Goal: Answer question/provide support: Share knowledge or assist other users

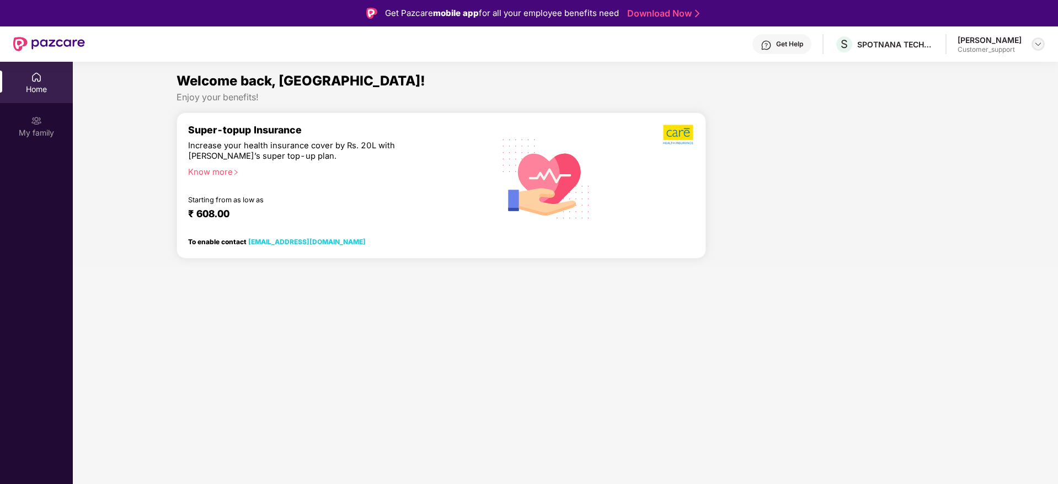
click at [1038, 49] on div at bounding box center [1037, 43] width 13 height 13
click at [983, 71] on div "Switch to support view" at bounding box center [985, 71] width 143 height 22
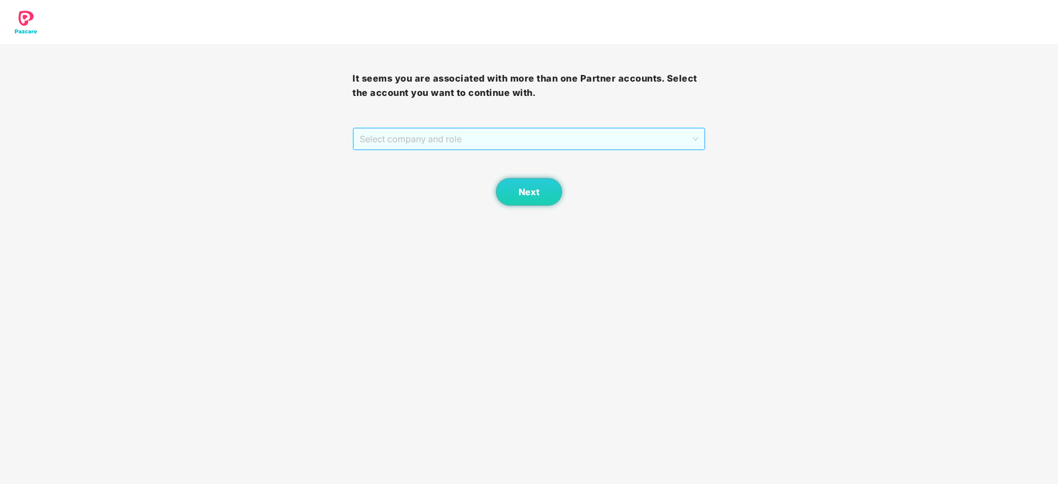
click at [481, 129] on span "Select company and role" at bounding box center [529, 138] width 338 height 21
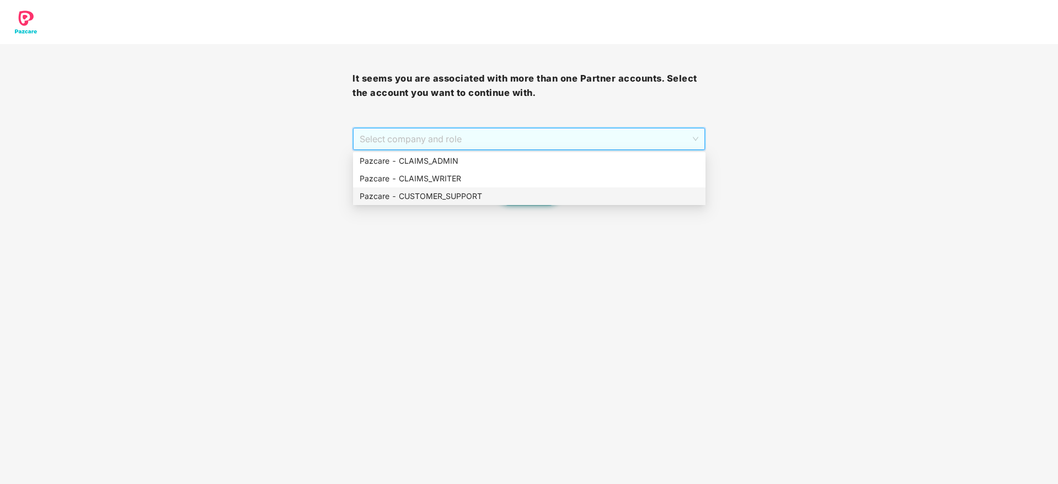
click at [484, 193] on div "Pazcare - CUSTOMER_SUPPORT" at bounding box center [529, 196] width 339 height 12
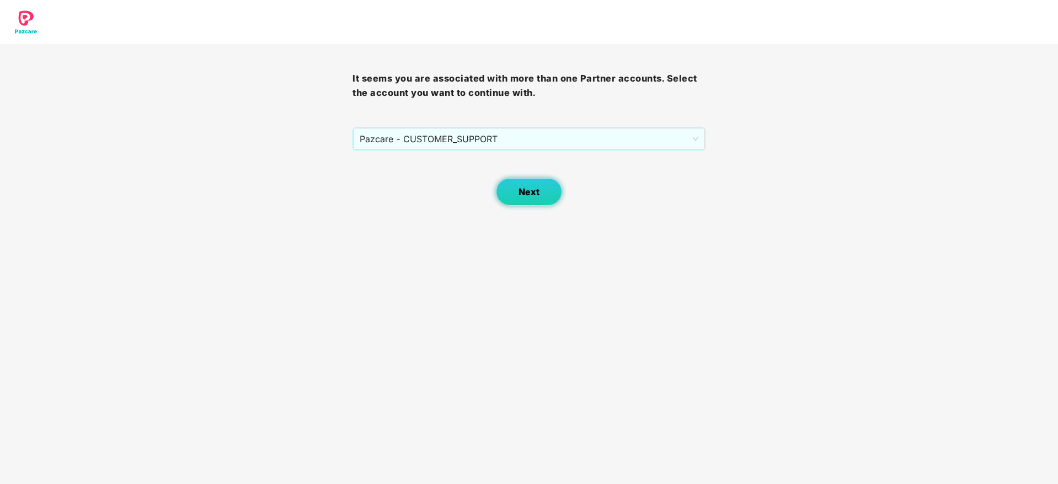
click at [527, 190] on span "Next" at bounding box center [528, 192] width 21 height 10
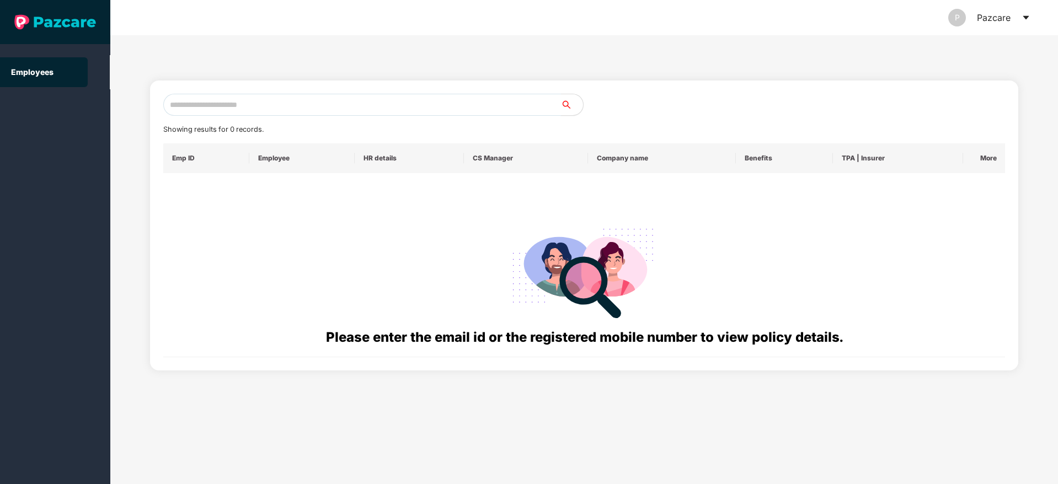
click at [331, 106] on input "text" at bounding box center [362, 105] width 398 height 22
paste input "**********"
drag, startPoint x: 279, startPoint y: 108, endPoint x: 124, endPoint y: 126, distance: 156.6
click at [124, 126] on div "**********" at bounding box center [583, 259] width 947 height 449
paste input "text"
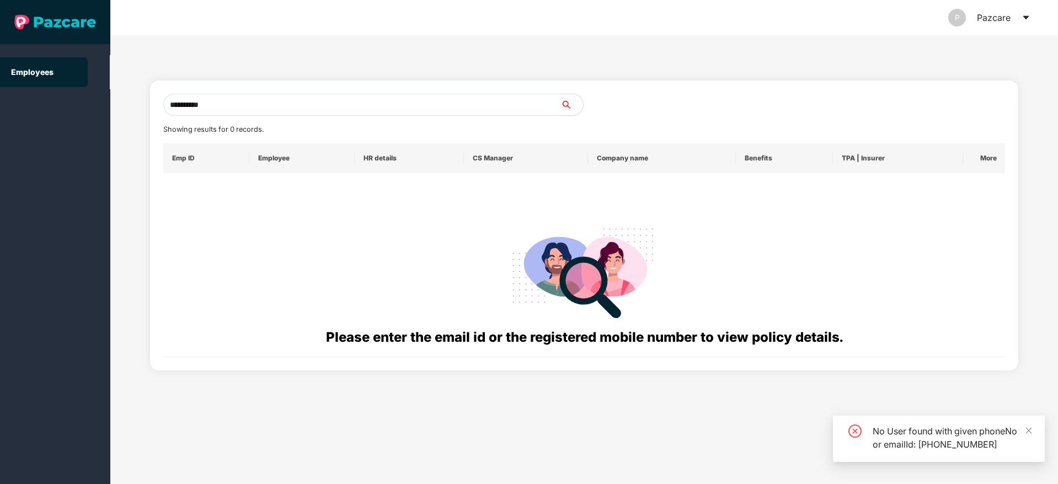
click at [170, 102] on input "**********" at bounding box center [362, 105] width 398 height 22
click at [236, 103] on input "**********" at bounding box center [362, 105] width 398 height 22
type input "**********"
click at [1027, 12] on div "P Pazcare" at bounding box center [989, 17] width 82 height 35
click at [1029, 17] on icon "caret-down" at bounding box center [1025, 17] width 9 height 9
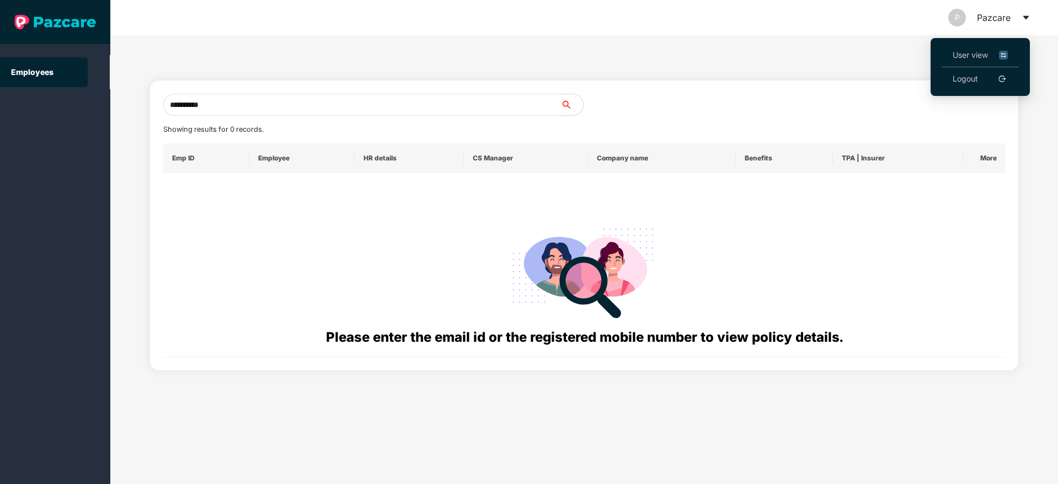
click at [984, 49] on span "User view" at bounding box center [979, 55] width 55 height 12
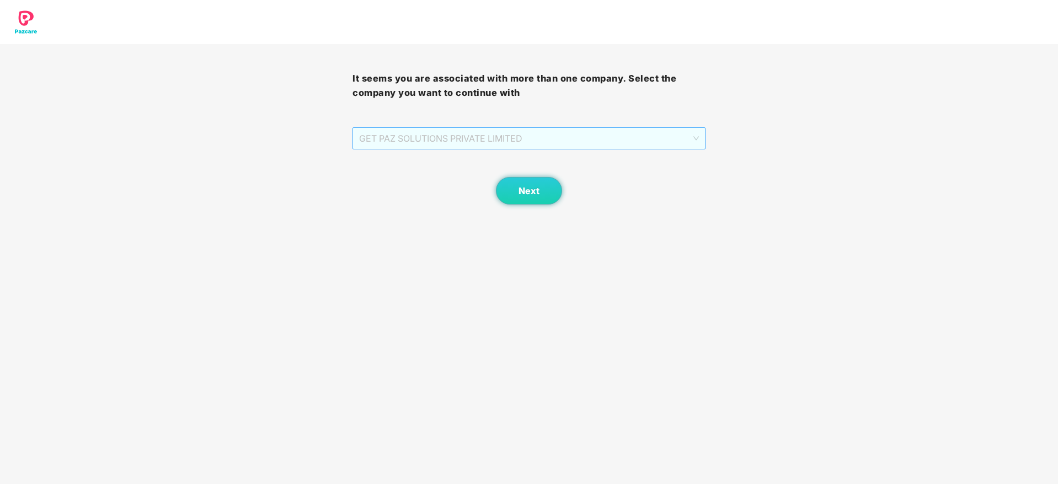
click at [519, 141] on span "GET PAZ SOLUTIONS PRIVATE LIMITED" at bounding box center [528, 138] width 339 height 21
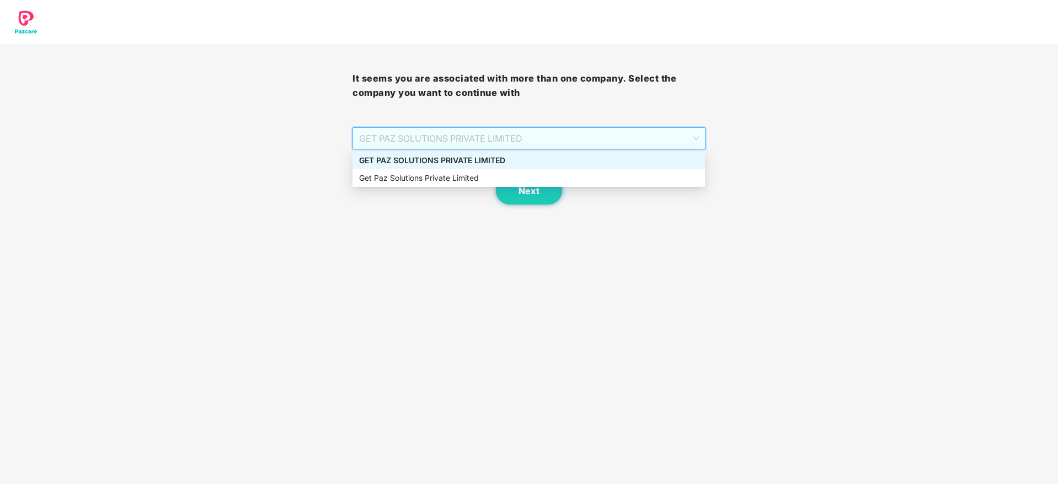
click at [523, 160] on div "GET PAZ SOLUTIONS PRIVATE LIMITED" at bounding box center [528, 160] width 339 height 12
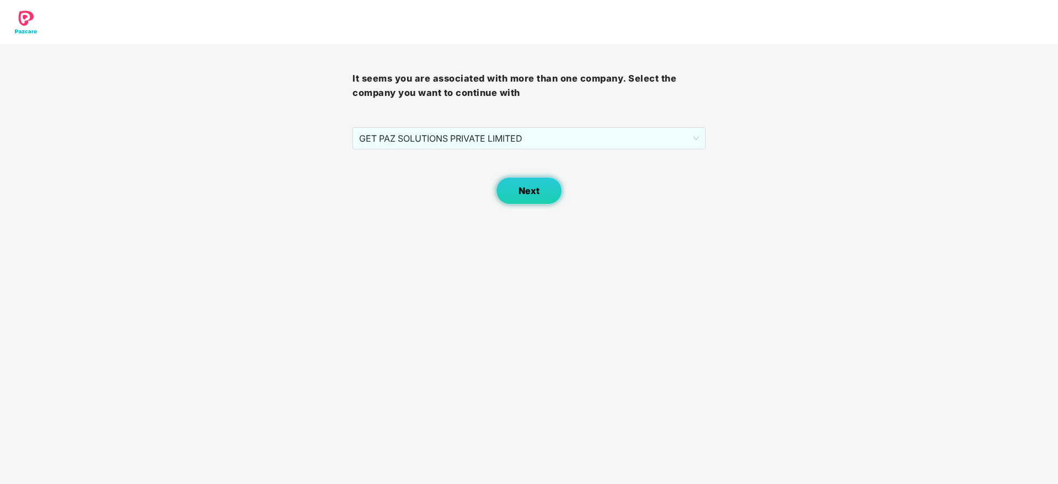
drag, startPoint x: 523, startPoint y: 205, endPoint x: 526, endPoint y: 186, distance: 19.0
click at [526, 186] on body "It seems you are associated with more than one company. Select the company you …" at bounding box center [529, 242] width 1058 height 484
click at [526, 186] on span "Next" at bounding box center [528, 191] width 21 height 10
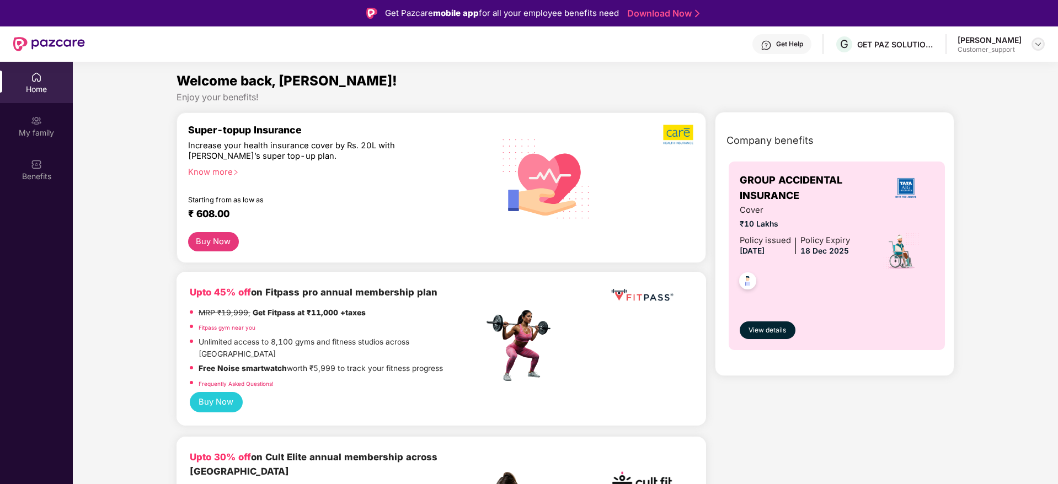
click at [1038, 43] on img at bounding box center [1037, 44] width 9 height 9
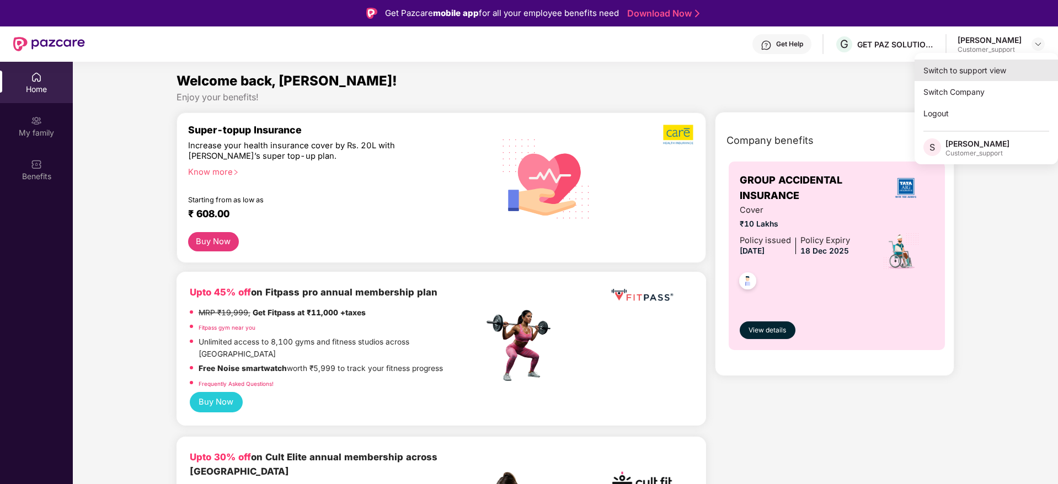
click at [993, 65] on div "Switch to support view" at bounding box center [985, 71] width 143 height 22
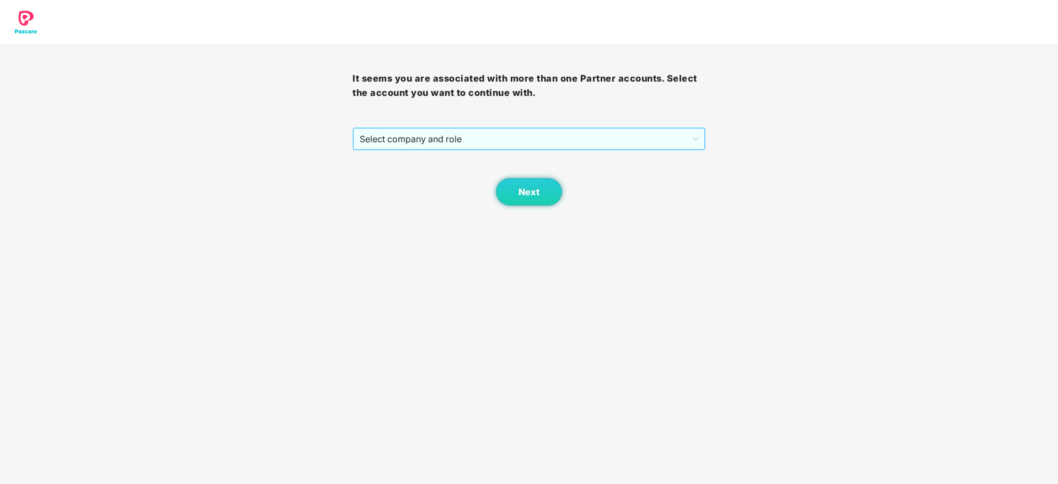
click at [464, 141] on span "Select company and role" at bounding box center [529, 138] width 338 height 21
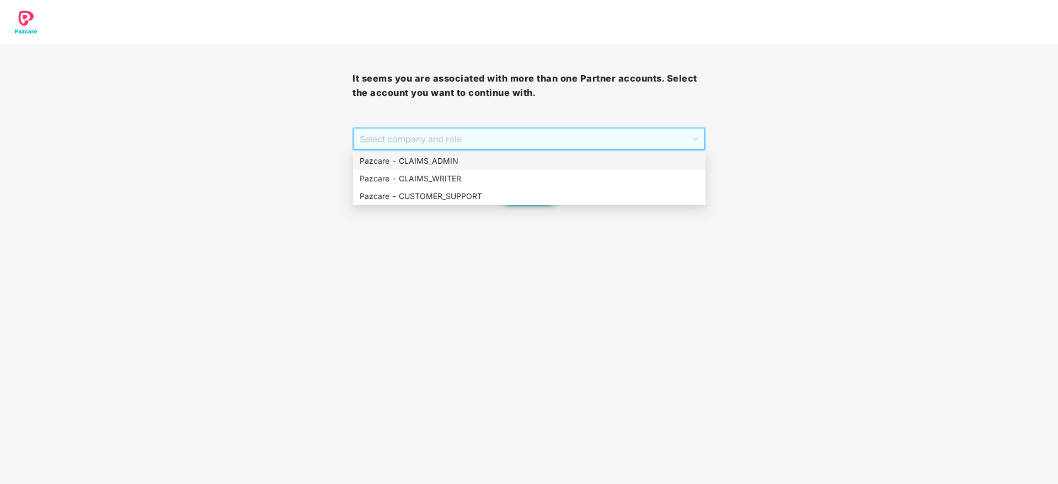
click at [469, 164] on div "Pazcare - CLAIMS_ADMIN" at bounding box center [529, 161] width 339 height 12
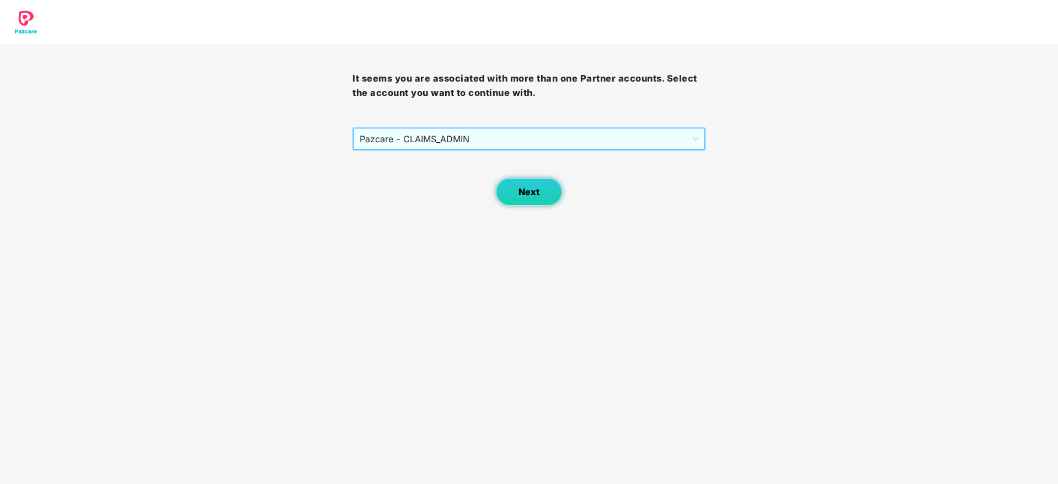
click at [522, 194] on span "Next" at bounding box center [528, 192] width 21 height 10
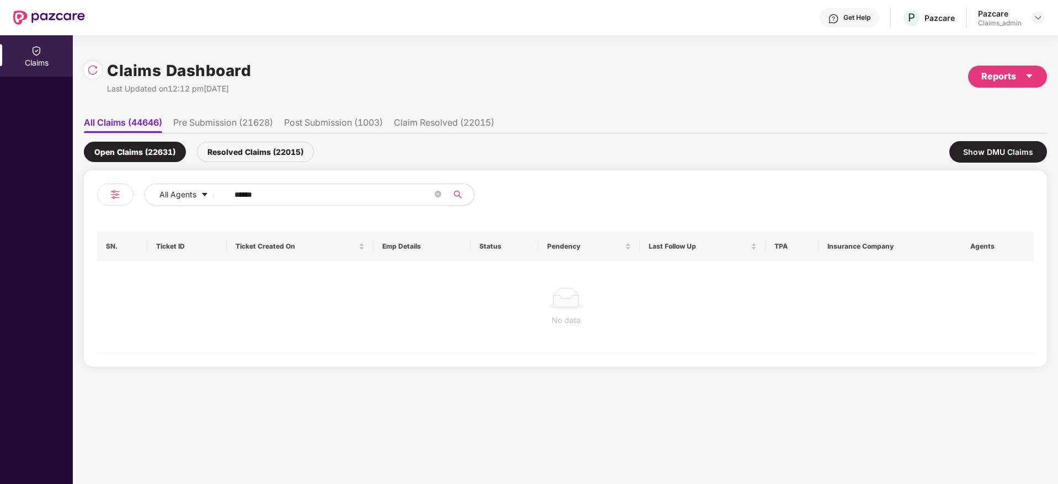
click at [314, 187] on input "******" at bounding box center [333, 194] width 198 height 17
type input "******"
click at [265, 157] on div "Resolved Claims (22015)" at bounding box center [255, 152] width 117 height 20
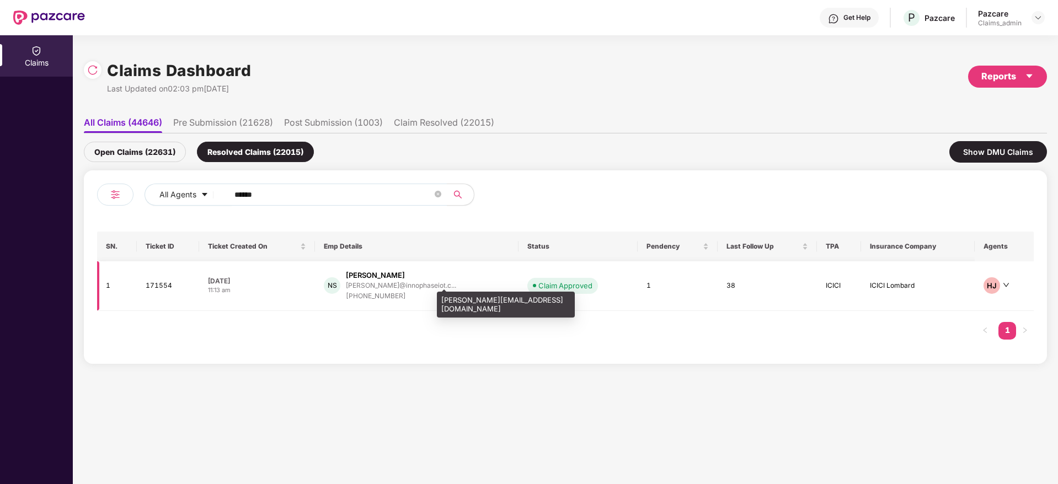
click at [389, 288] on div "[PERSON_NAME]@innophaseiot.c..." at bounding box center [401, 285] width 110 height 7
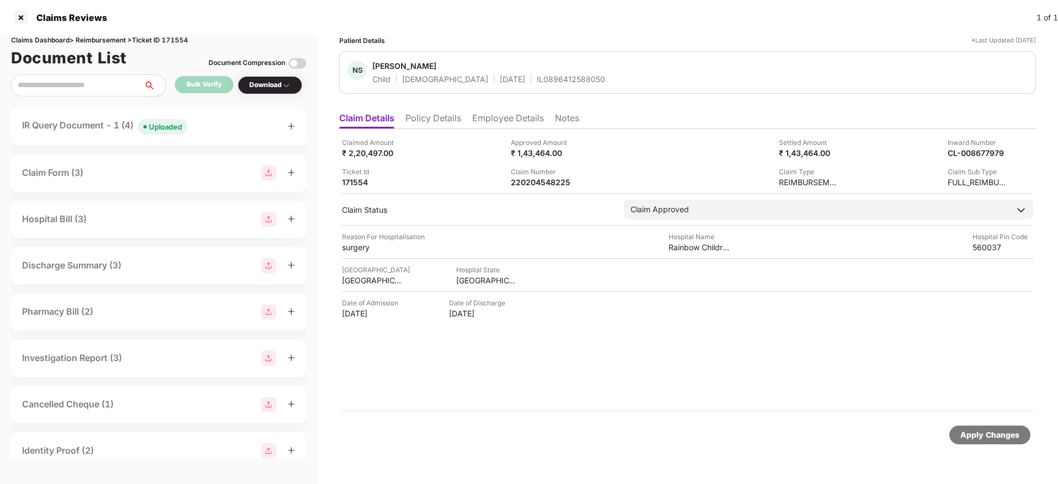
click at [509, 119] on li "Employee Details" at bounding box center [508, 120] width 72 height 16
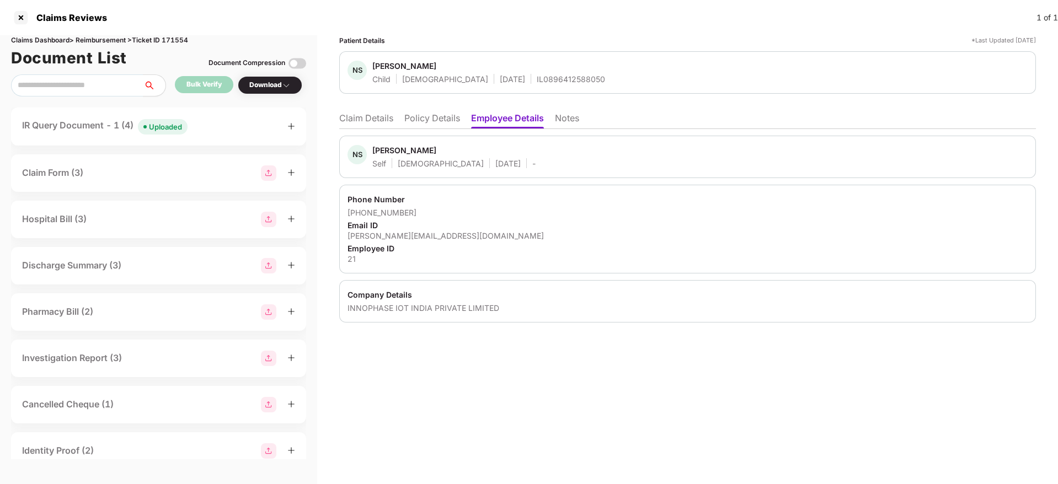
click at [423, 118] on li "Policy Details" at bounding box center [432, 120] width 56 height 16
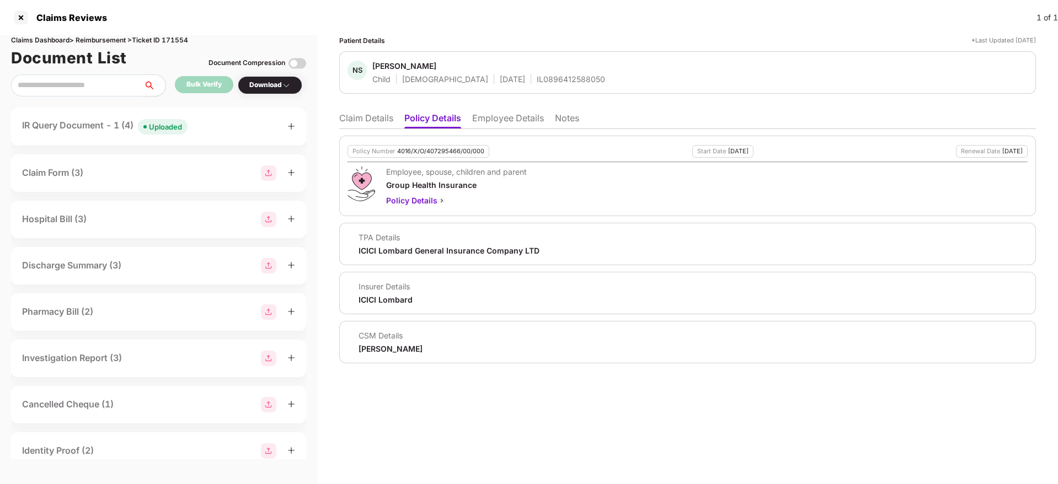
click at [508, 112] on li "Employee Details" at bounding box center [508, 120] width 72 height 16
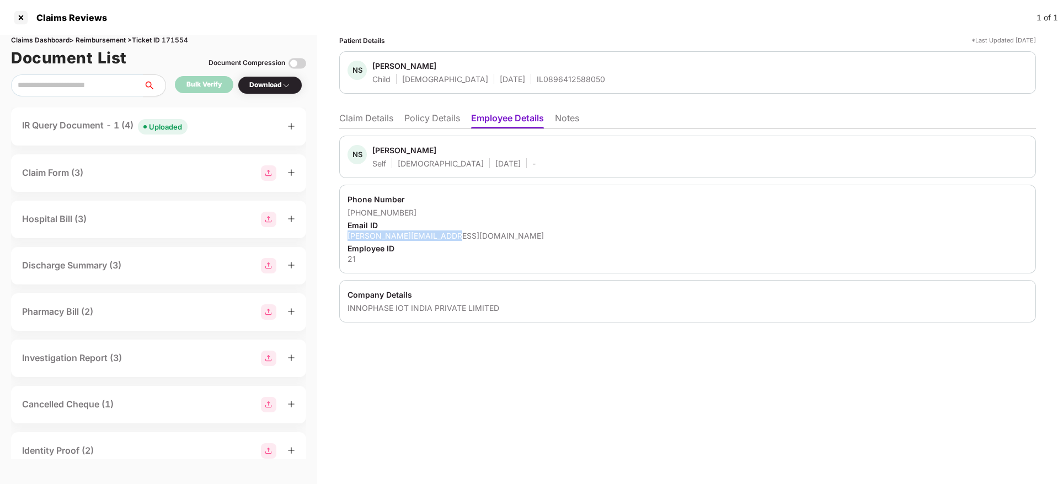
drag, startPoint x: 347, startPoint y: 237, endPoint x: 457, endPoint y: 234, distance: 109.2
click at [457, 234] on div "Phone Number +917259835000 Email ID neerajs@innophaseiot.com Employee ID 21" at bounding box center [687, 229] width 696 height 89
copy div "[PERSON_NAME][EMAIL_ADDRESS][DOMAIN_NAME]"
click at [23, 17] on div at bounding box center [21, 18] width 18 height 18
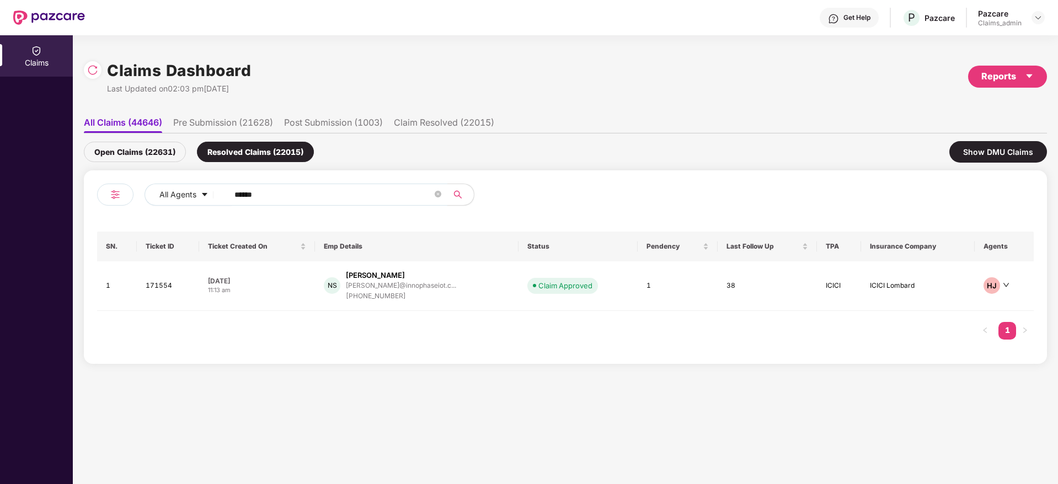
click at [296, 193] on input "******" at bounding box center [333, 194] width 198 height 17
type input "*"
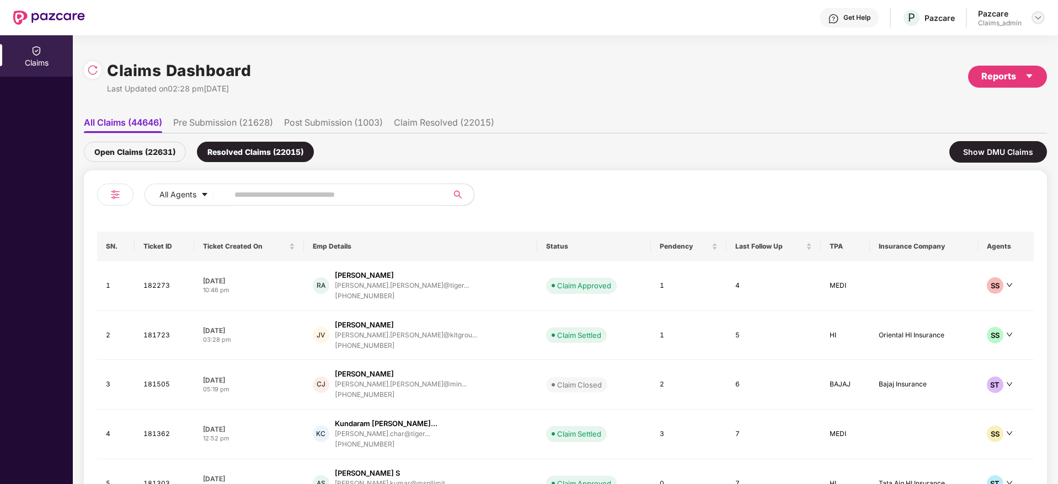
click at [1035, 15] on img at bounding box center [1037, 17] width 9 height 9
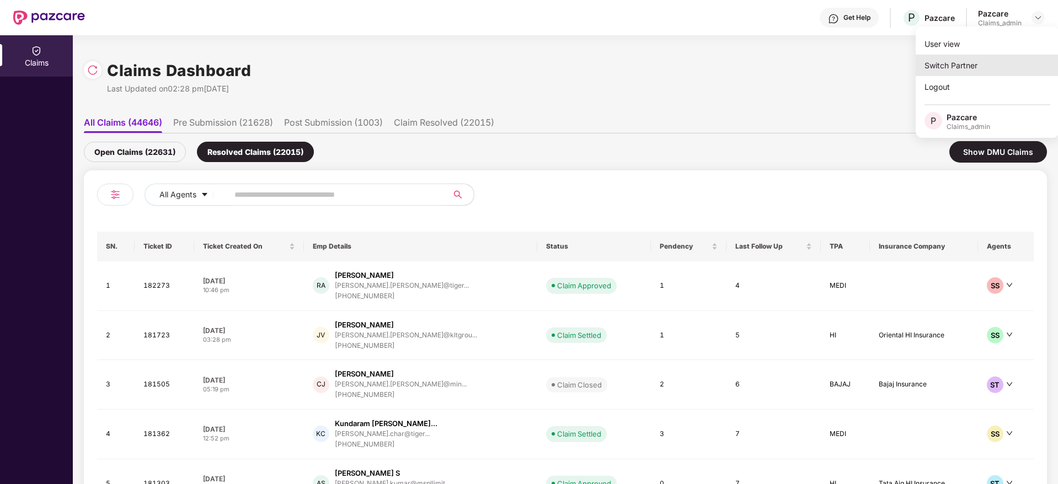
click at [971, 57] on div "Switch Partner" at bounding box center [986, 66] width 143 height 22
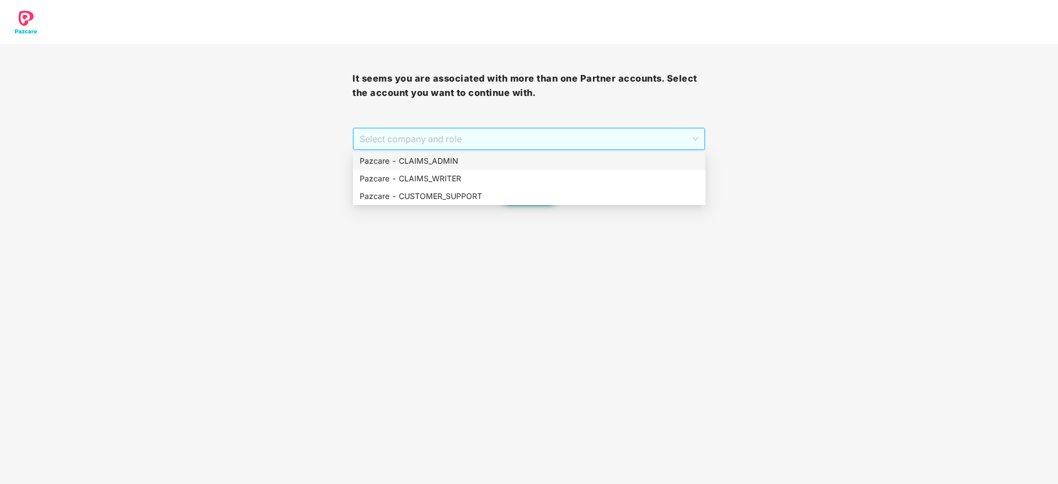
click at [519, 133] on span "Select company and role" at bounding box center [529, 138] width 338 height 21
click at [525, 194] on div "Pazcare - CUSTOMER_SUPPORT" at bounding box center [529, 196] width 339 height 12
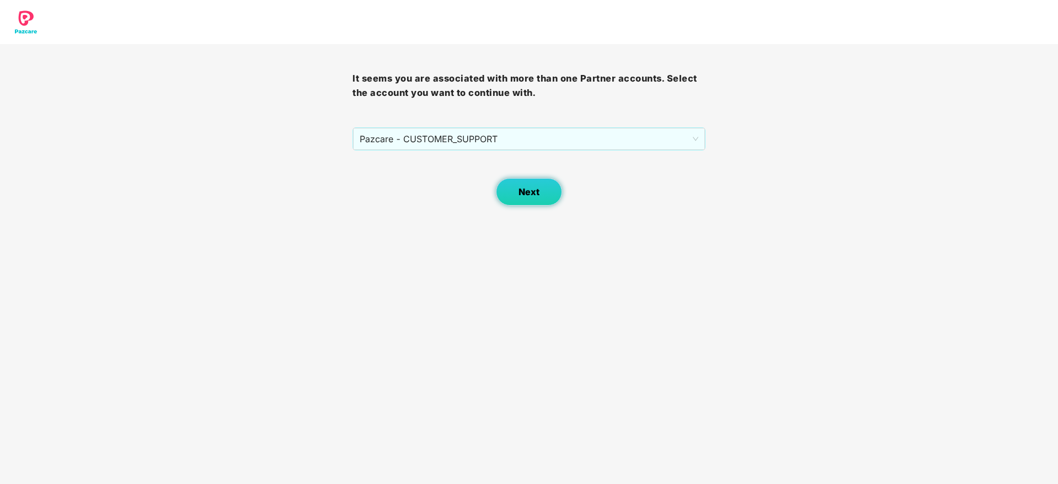
click at [543, 191] on button "Next" at bounding box center [529, 192] width 66 height 28
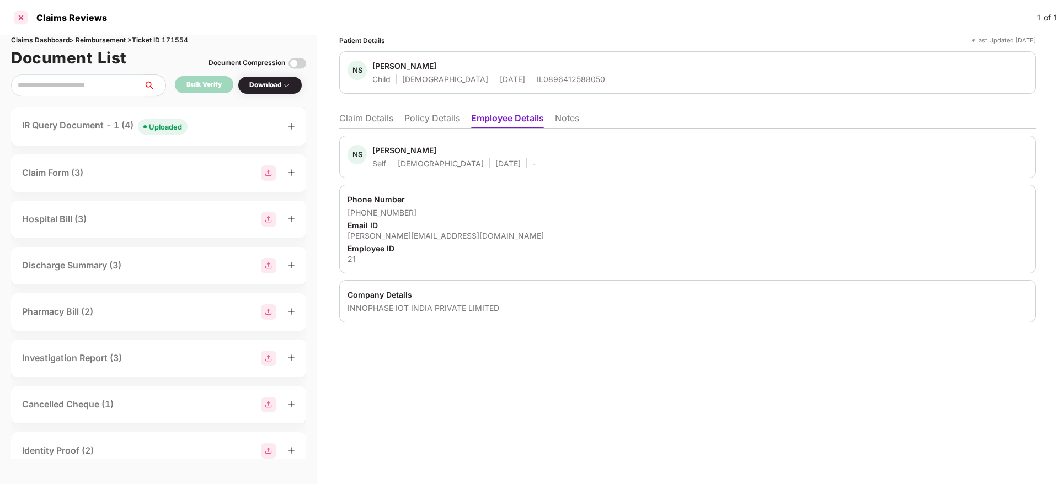
click at [15, 9] on div at bounding box center [21, 18] width 18 height 18
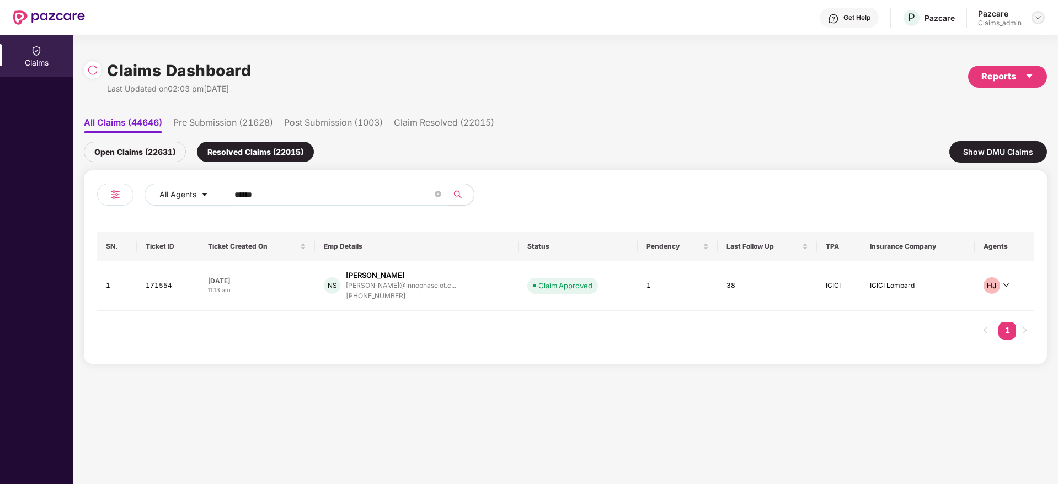
click at [1037, 23] on div at bounding box center [1037, 17] width 13 height 13
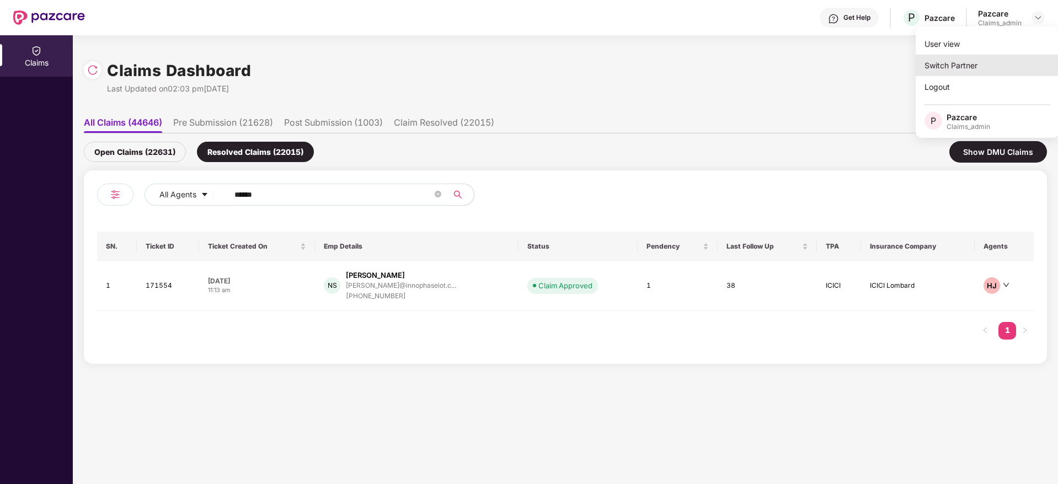
click at [997, 73] on div "Switch Partner" at bounding box center [986, 66] width 143 height 22
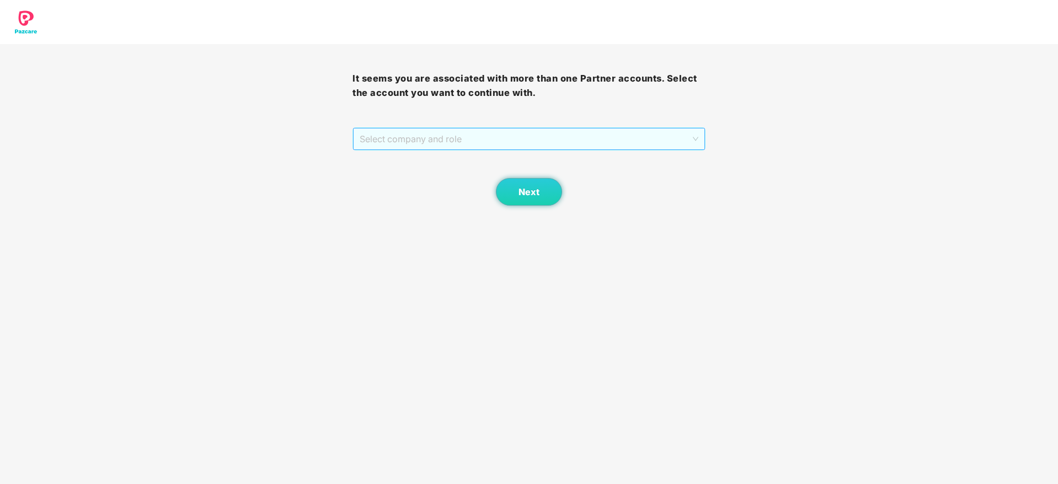
click at [525, 131] on span "Select company and role" at bounding box center [529, 138] width 338 height 21
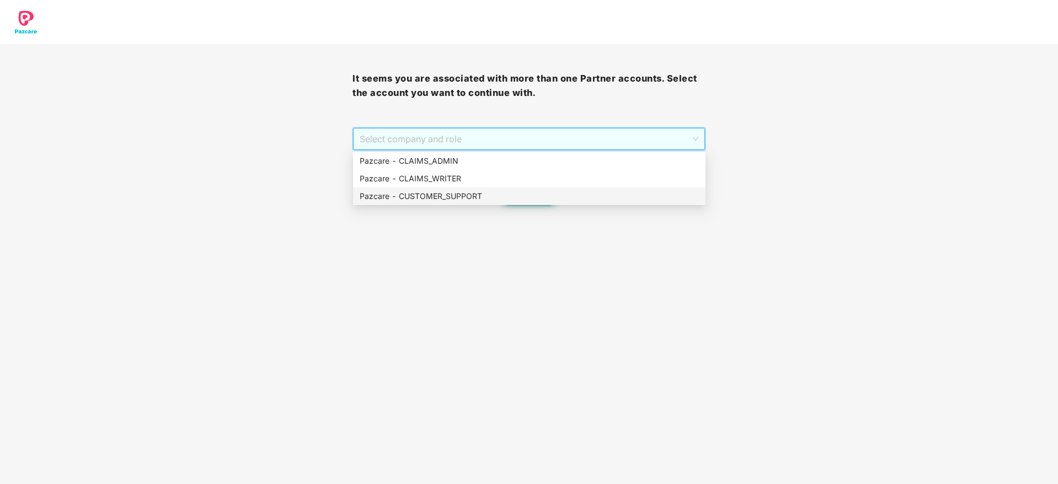
click at [519, 193] on div "Pazcare - CUSTOMER_SUPPORT" at bounding box center [529, 196] width 339 height 12
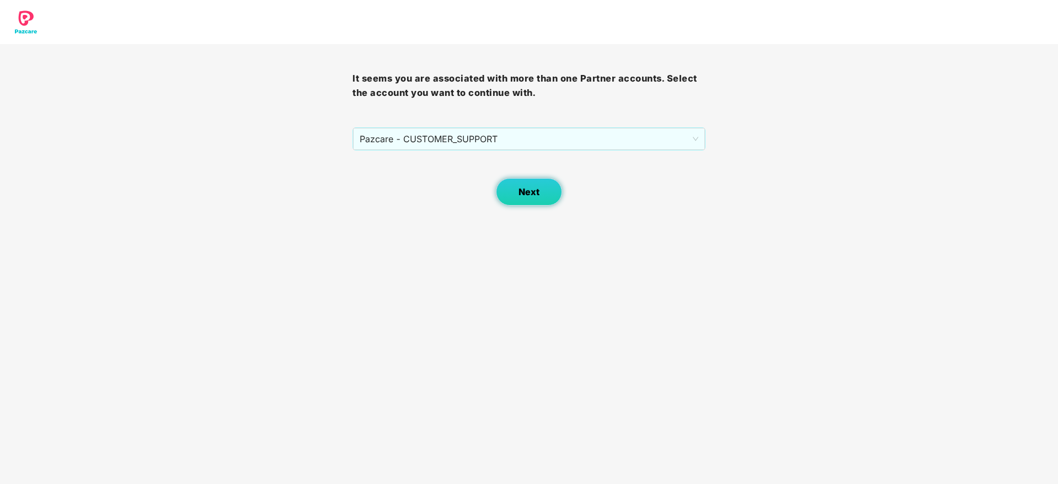
click at [519, 193] on span "Next" at bounding box center [528, 192] width 21 height 10
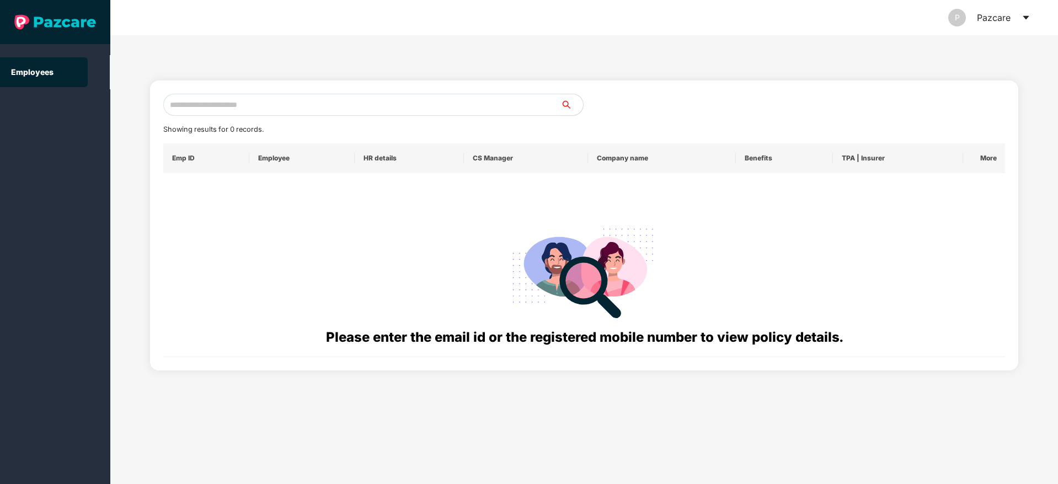
click at [410, 102] on input "text" at bounding box center [362, 105] width 398 height 22
paste input "**********"
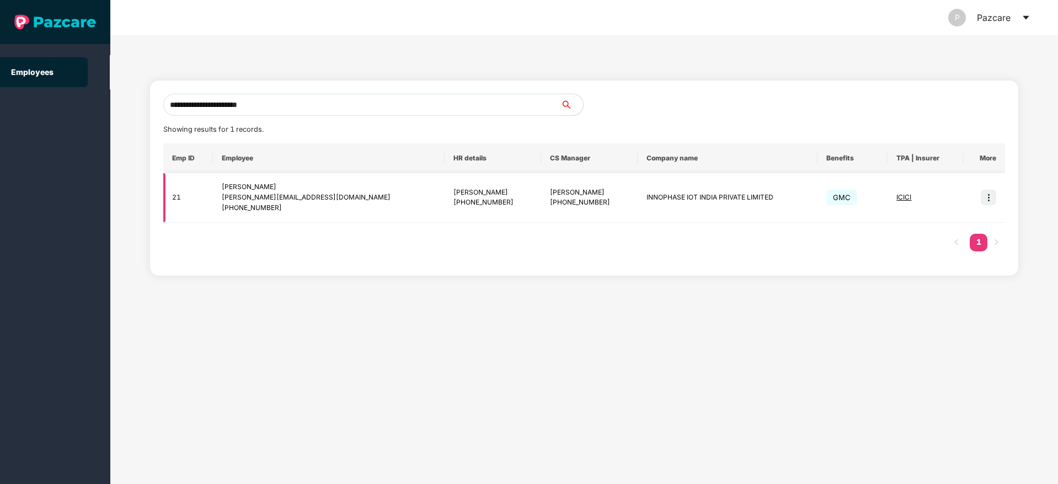
type input "**********"
click at [984, 190] on img at bounding box center [987, 197] width 15 height 15
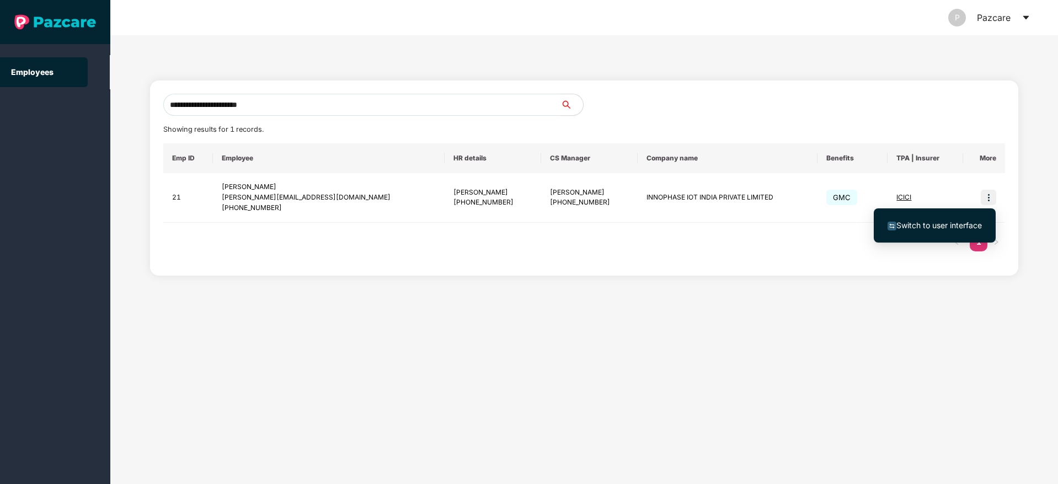
click at [899, 209] on ul "Switch to user interface" at bounding box center [934, 225] width 122 height 34
click at [903, 228] on span "Switch to user interface" at bounding box center [938, 225] width 85 height 9
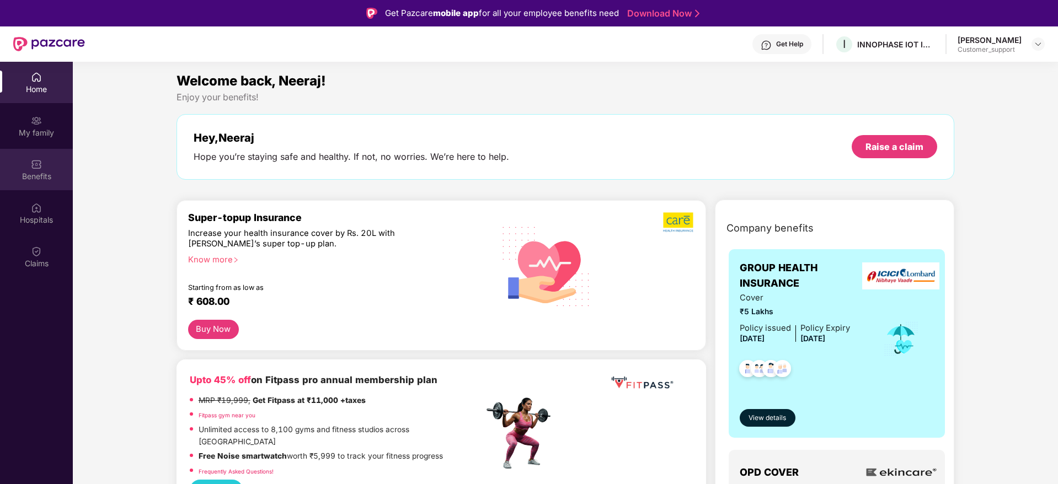
click at [35, 182] on div "Benefits" at bounding box center [36, 169] width 73 height 41
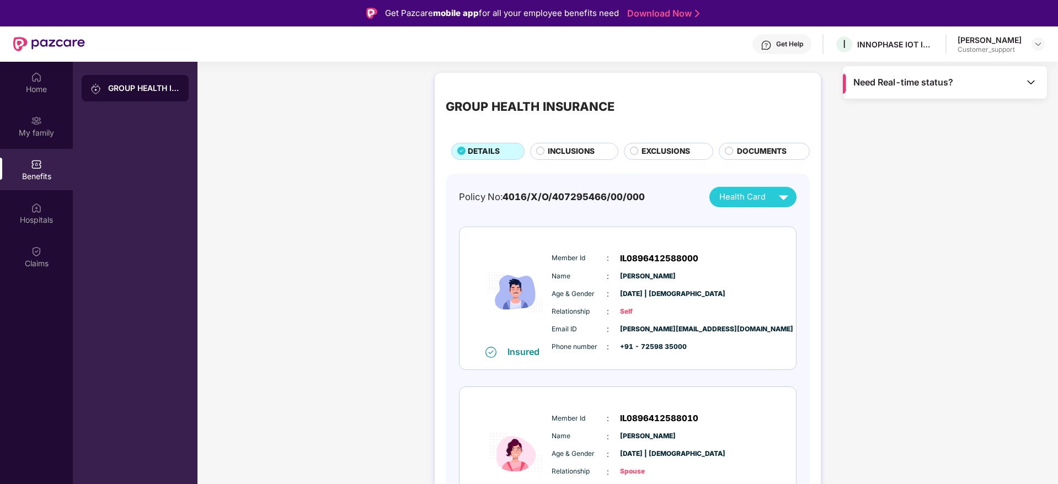
click at [584, 155] on span "INCLUSIONS" at bounding box center [571, 152] width 47 height 12
